Goal: Complete application form

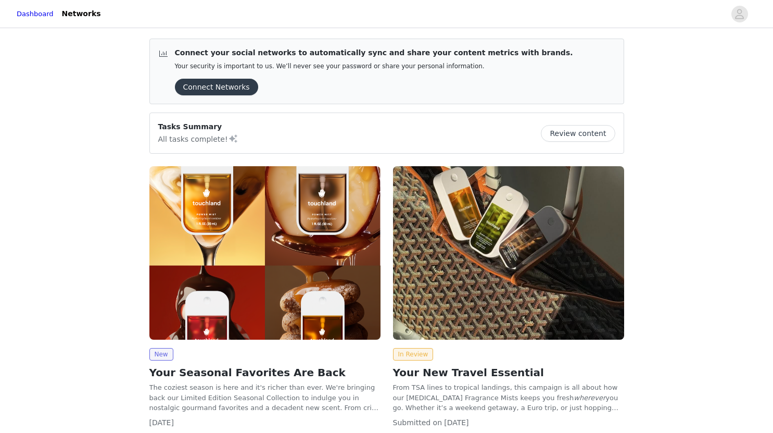
scroll to position [155, 0]
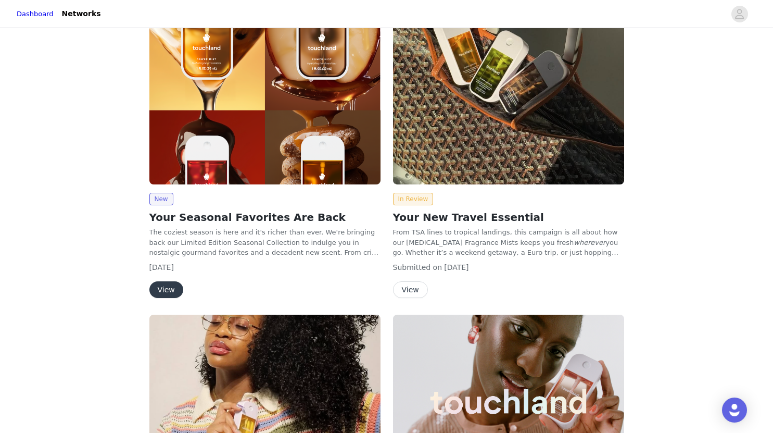
click at [158, 294] on button "View" at bounding box center [166, 289] width 34 height 17
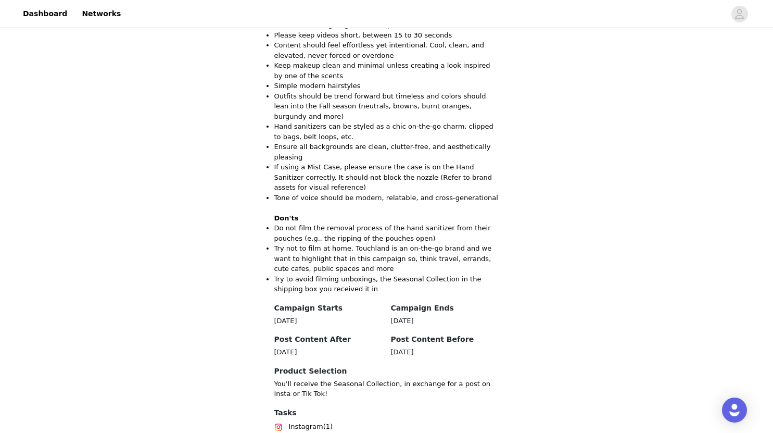
scroll to position [1212, 0]
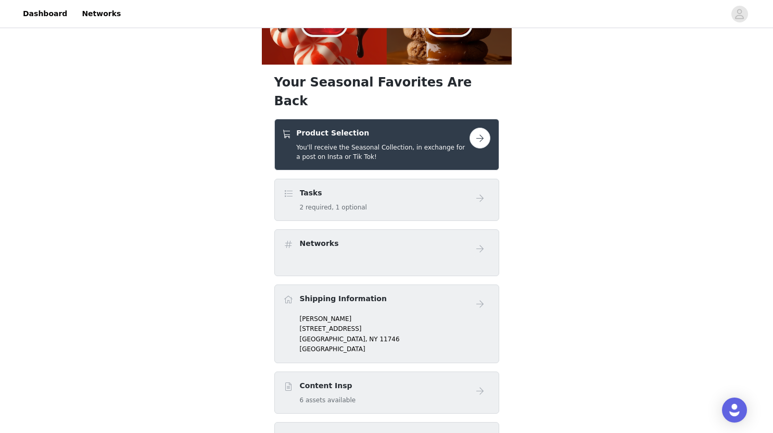
scroll to position [273, 0]
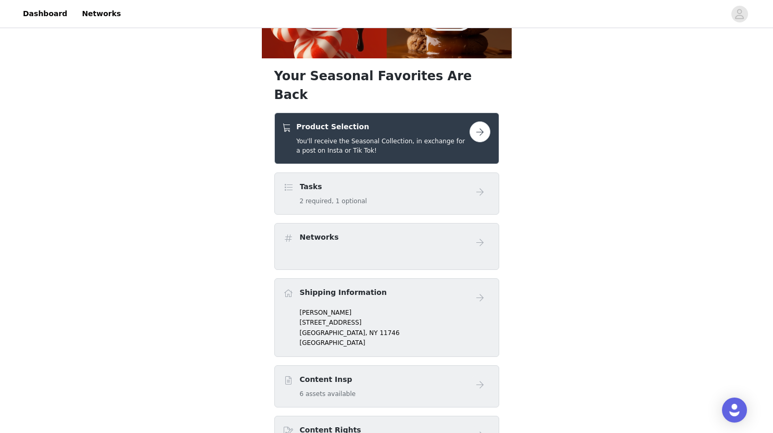
click at [480, 121] on button "button" at bounding box center [480, 131] width 21 height 21
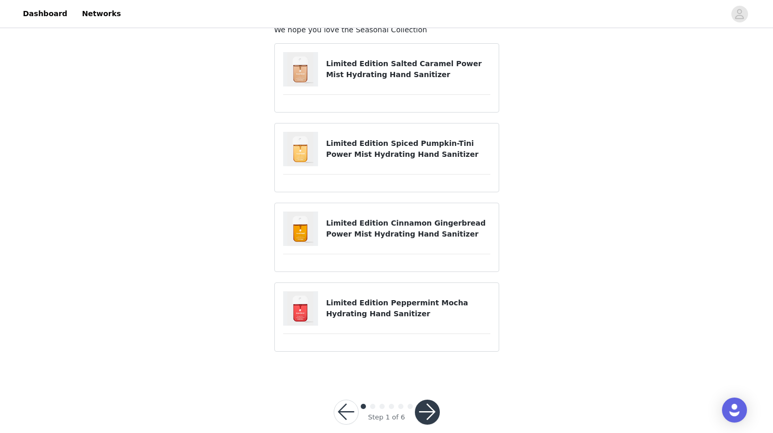
scroll to position [73, 0]
click at [427, 405] on button "button" at bounding box center [427, 411] width 25 height 25
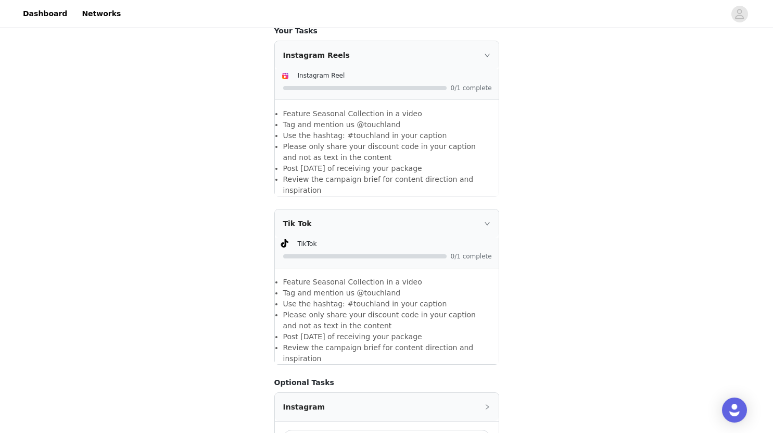
scroll to position [748, 0]
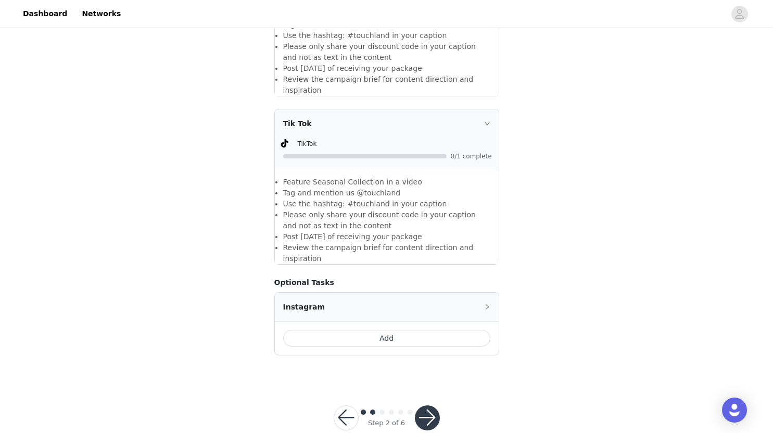
click at [432, 405] on button "button" at bounding box center [427, 417] width 25 height 25
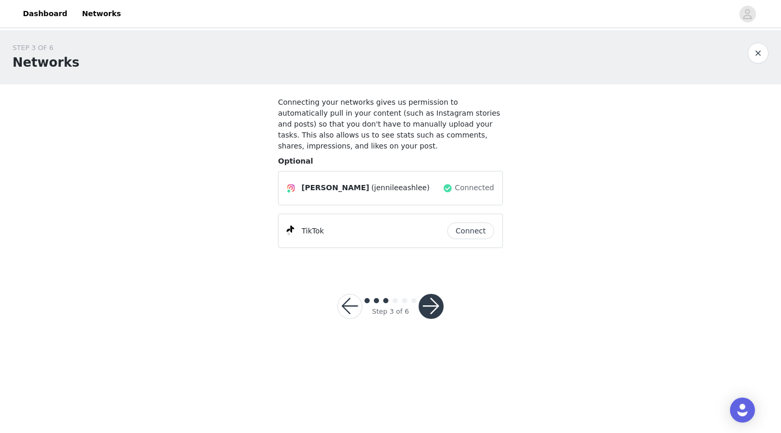
click at [436, 296] on button "button" at bounding box center [431, 306] width 25 height 25
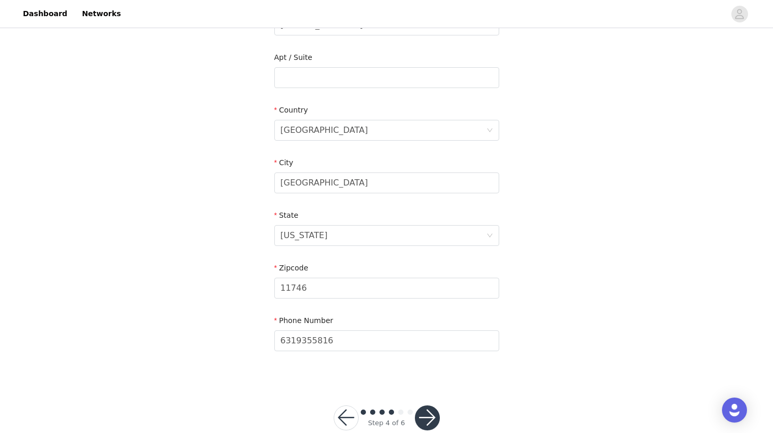
scroll to position [288, 0]
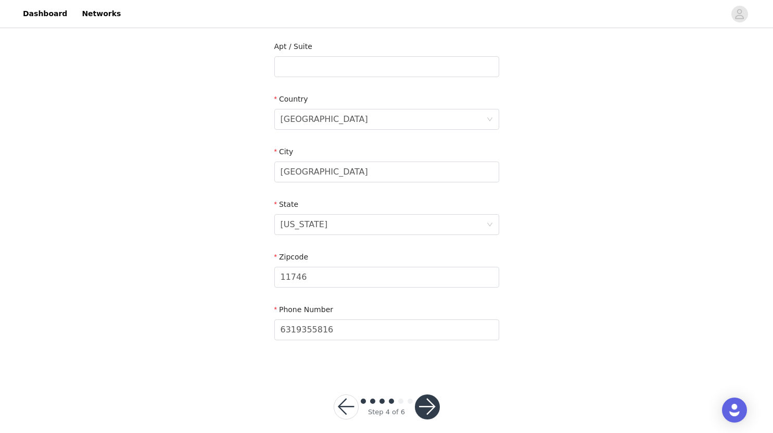
click at [423, 397] on button "button" at bounding box center [427, 406] width 25 height 25
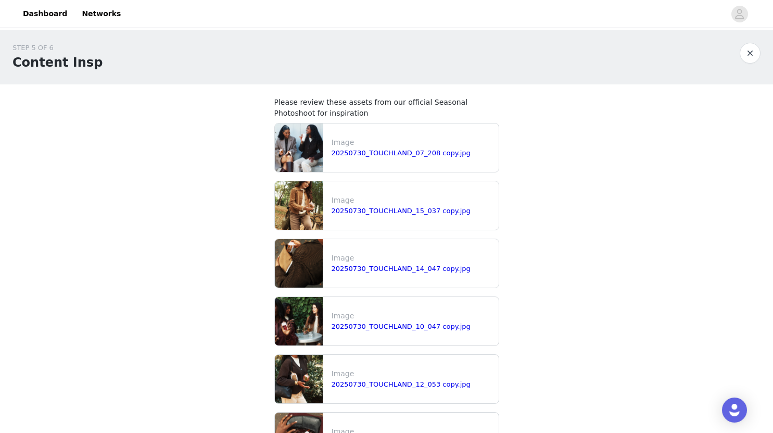
scroll to position [124, 0]
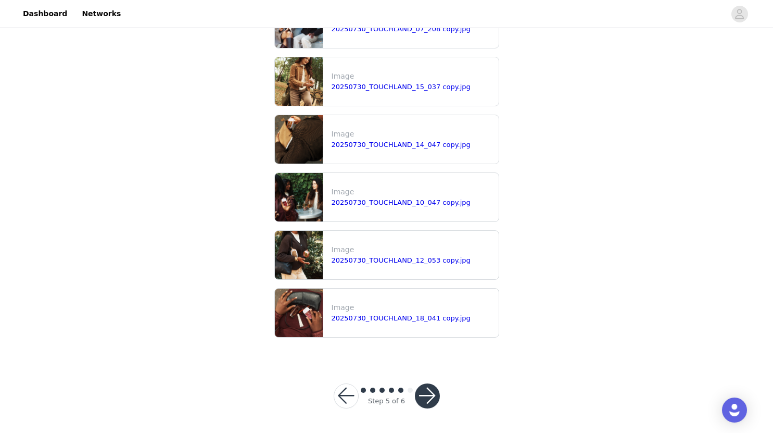
click at [427, 402] on button "button" at bounding box center [427, 395] width 25 height 25
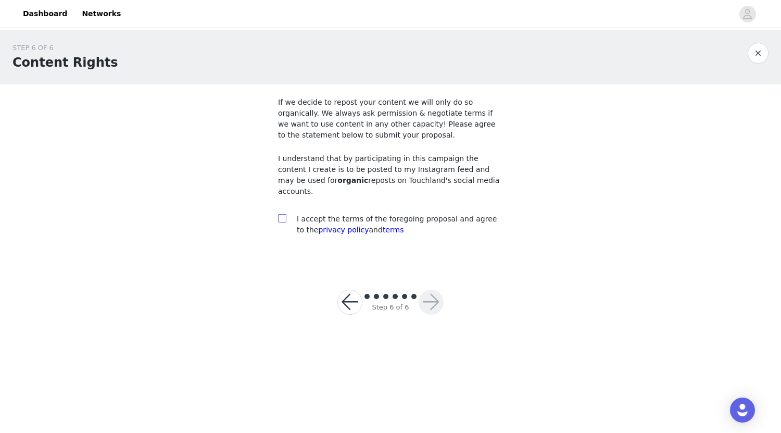
click at [282, 214] on span at bounding box center [282, 218] width 8 height 8
click at [282, 214] on input "checkbox" at bounding box center [281, 217] width 7 height 7
checkbox input "true"
click at [434, 294] on button "button" at bounding box center [431, 302] width 25 height 25
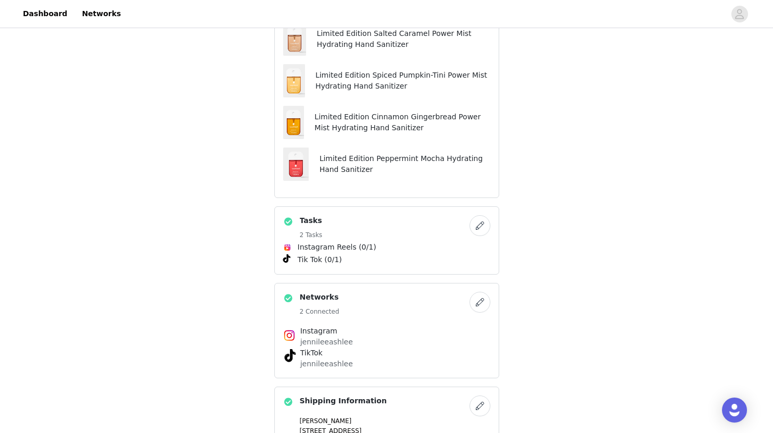
scroll to position [667, 0]
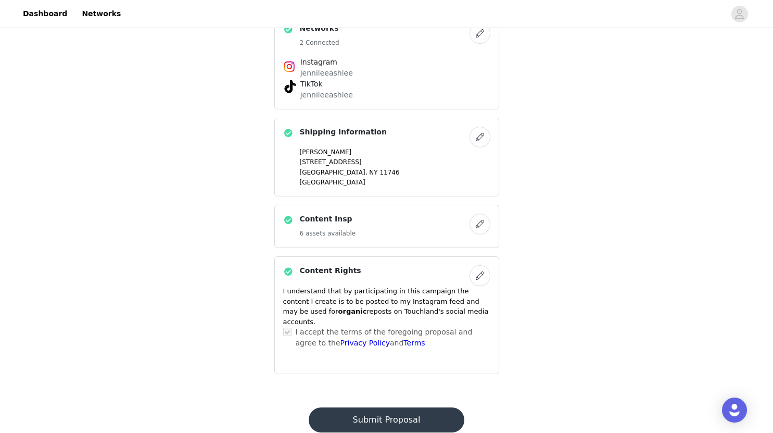
click at [401, 407] on button "Submit Proposal" at bounding box center [387, 419] width 156 height 25
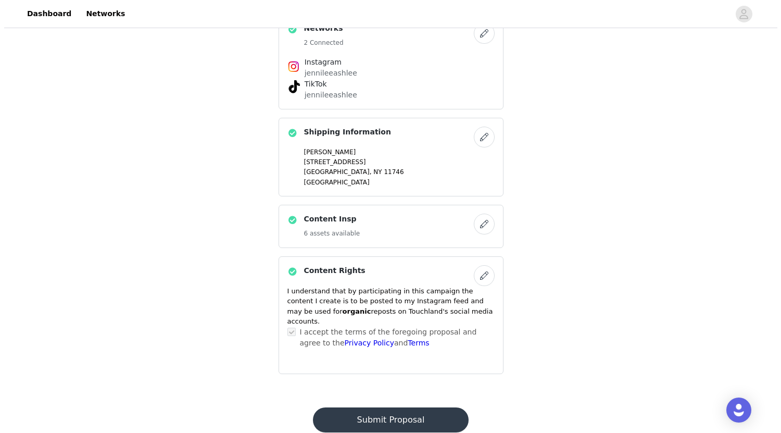
scroll to position [0, 0]
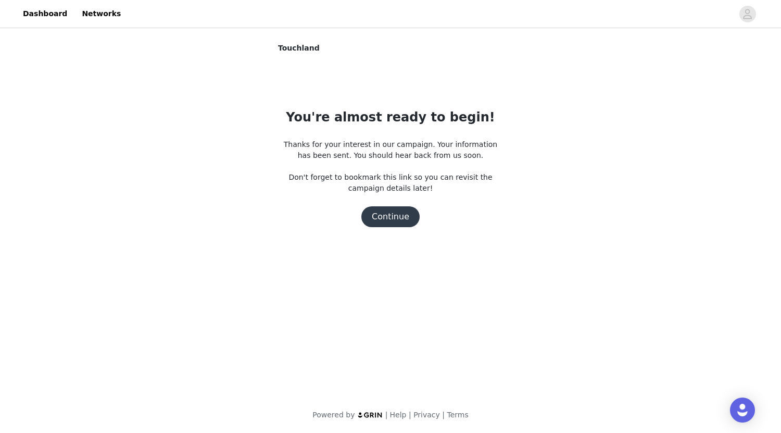
click at [393, 221] on button "Continue" at bounding box center [390, 216] width 58 height 21
